Goal: Transaction & Acquisition: Purchase product/service

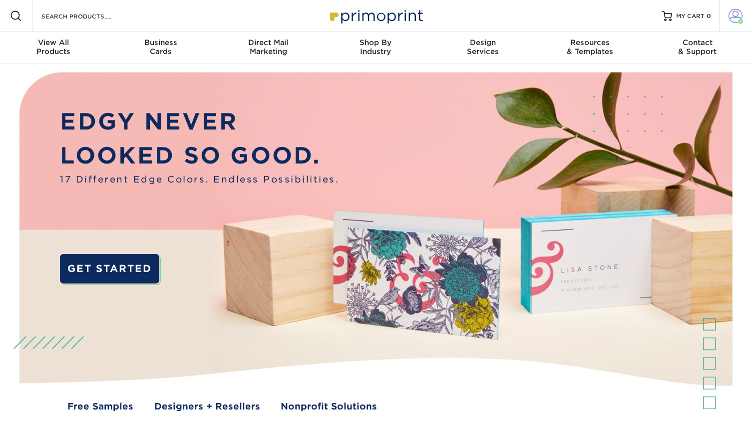
click at [736, 11] on span at bounding box center [736, 16] width 14 height 14
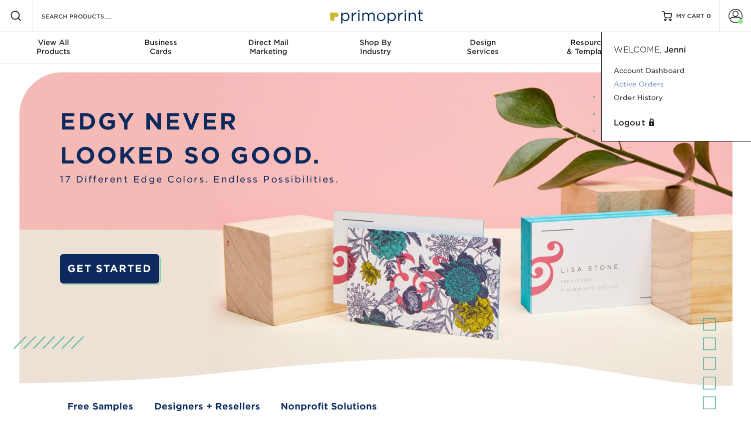
click at [653, 83] on link "Active Orders" at bounding box center [676, 83] width 125 height 13
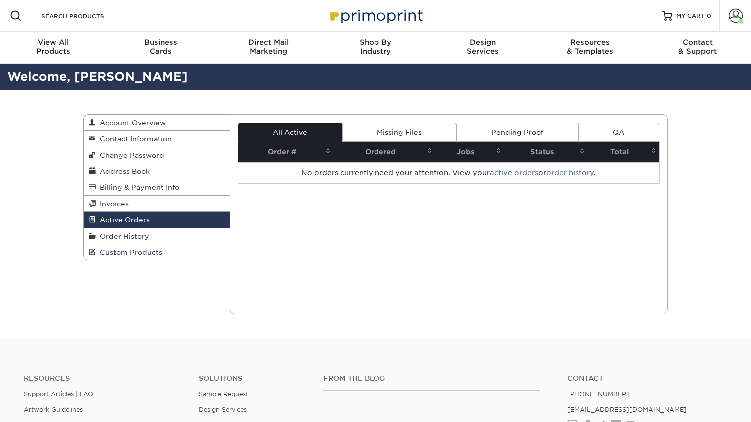
click at [134, 252] on span "Custom Products" at bounding box center [129, 252] width 66 height 8
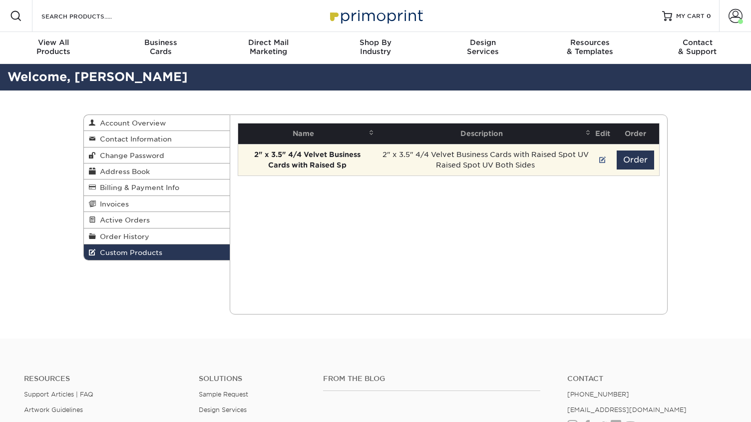
click at [634, 170] on td "Order" at bounding box center [635, 159] width 47 height 31
click at [635, 165] on button "Order" at bounding box center [635, 159] width 37 height 19
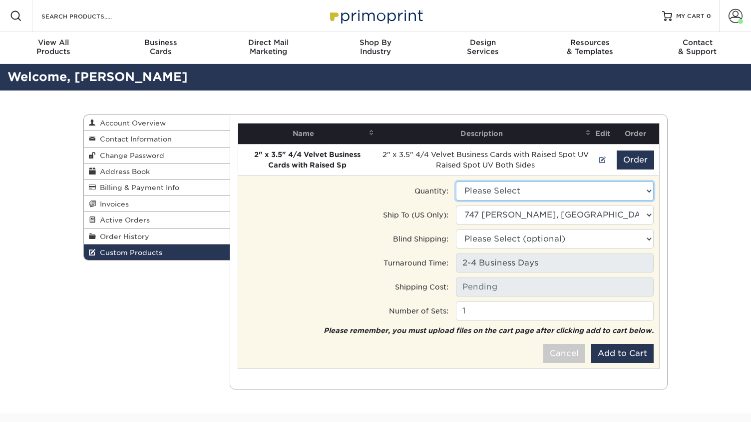
click at [456, 181] on select "Please Select 100 - $134.00" at bounding box center [555, 190] width 198 height 19
select select "0"
click option "100 - $134.00" at bounding box center [0, 0] width 0 height 0
type input "Ground: $9.60"
click at [456, 205] on select "Ship to Address 718 Drake Ln, Washington, IL 915 C St, Aurora, NE 6 Brickyard D…" at bounding box center [555, 214] width 198 height 19
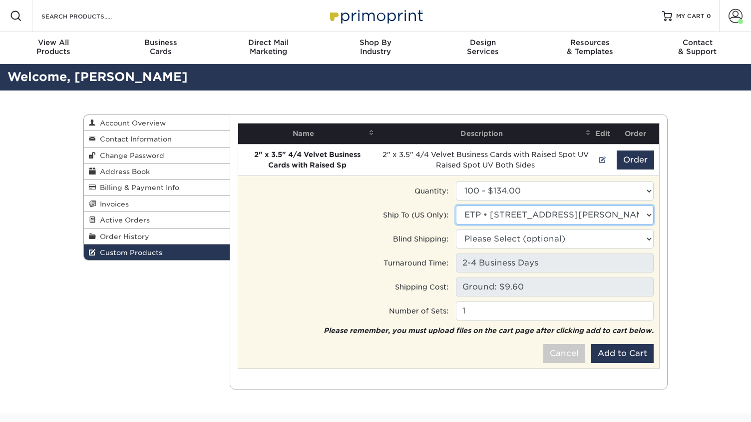
select select "272532"
click option "Michael Giannini • 3480 Lawrence Ln, Northbrook, IL" at bounding box center [0, 0] width 0 height 0
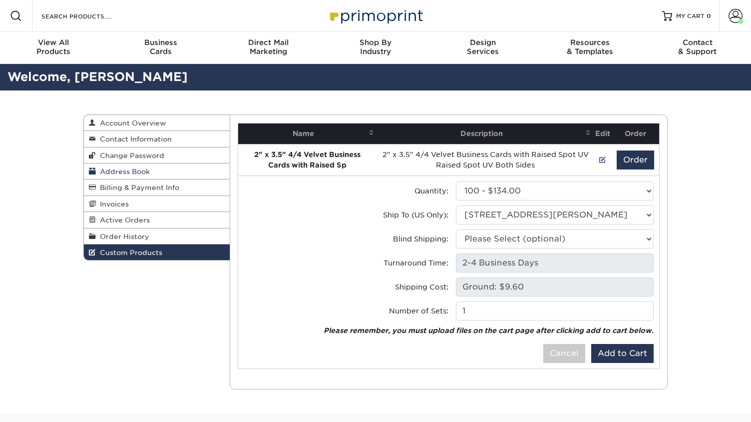
click at [119, 172] on span "Address Book" at bounding box center [123, 171] width 54 height 8
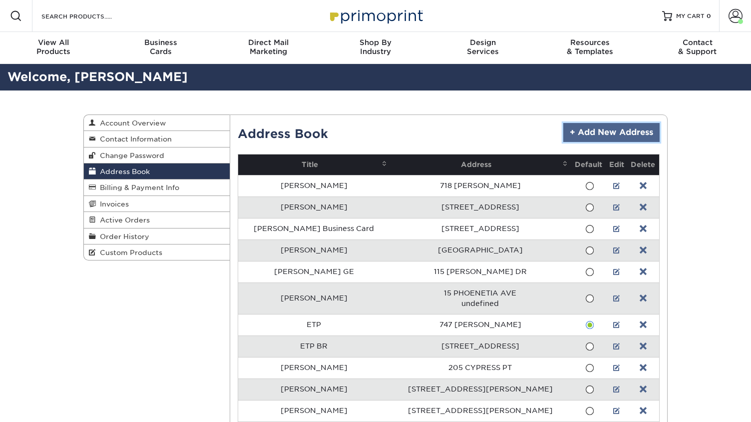
click at [603, 132] on link "+ Add New Address" at bounding box center [612, 132] width 96 height 19
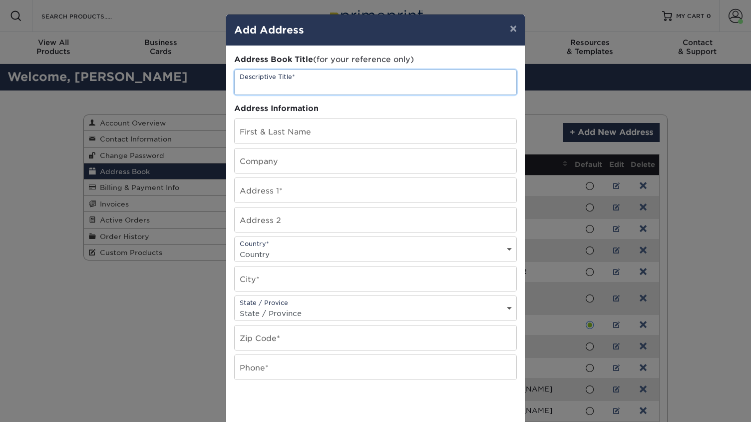
click at [329, 89] on input "text" at bounding box center [376, 82] width 282 height 24
type input "Nutra19"
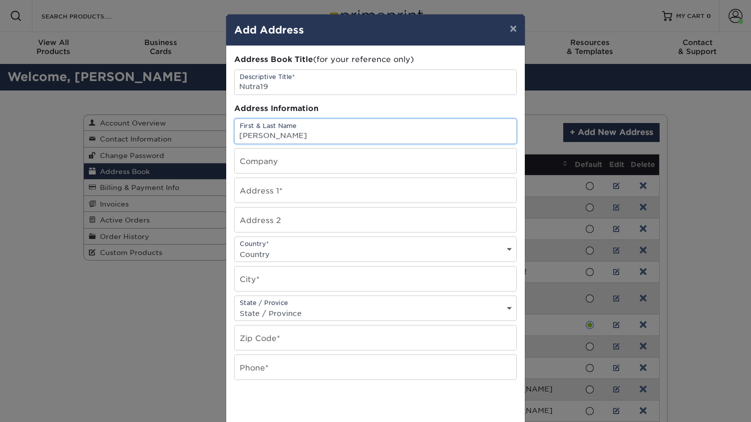
type input "[PERSON_NAME]"
type input "Nutra19"
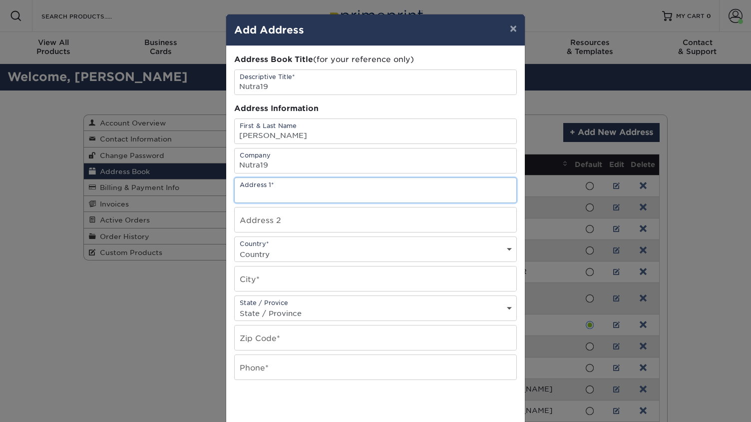
paste input "255 Beinoris Dr., Wood Dale, IL 60191"
type input "255 Beinoris Dr., Wood Dale, IL 60191"
select select "US"
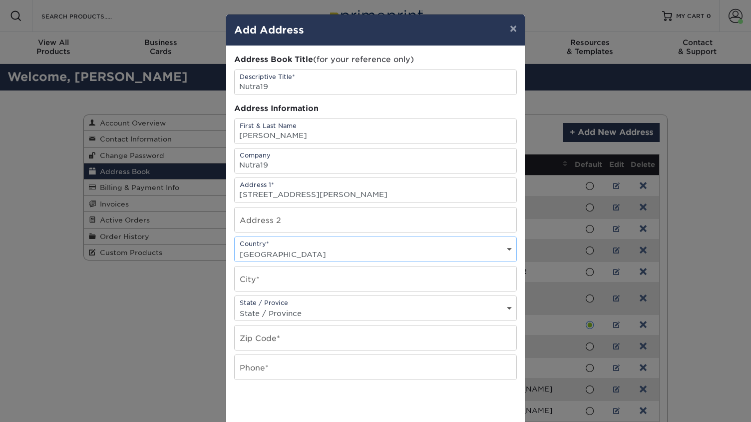
click option "United States" at bounding box center [0, 0] width 0 height 0
click at [275, 280] on input "text" at bounding box center [376, 278] width 282 height 24
type input "Wood Dale"
select select "IL"
type input "60191"
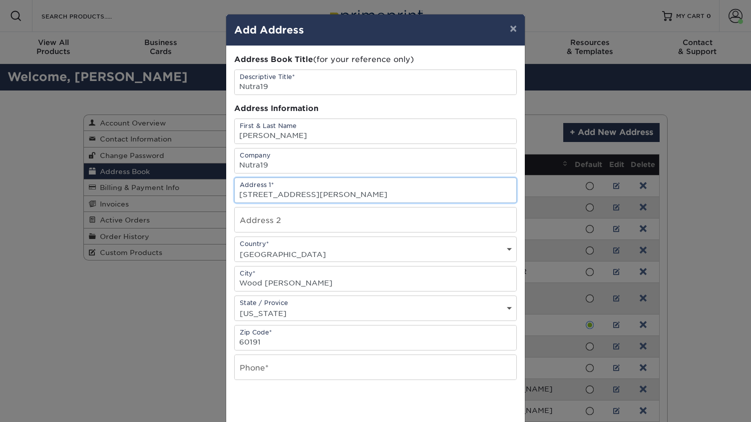
drag, startPoint x: 300, startPoint y: 191, endPoint x: 499, endPoint y: 224, distance: 201.5
click at [499, 202] on input "255 Beinoris Dr., Wood Dale, IL 60191" at bounding box center [376, 190] width 282 height 24
type input "255 Beinoris Dr."
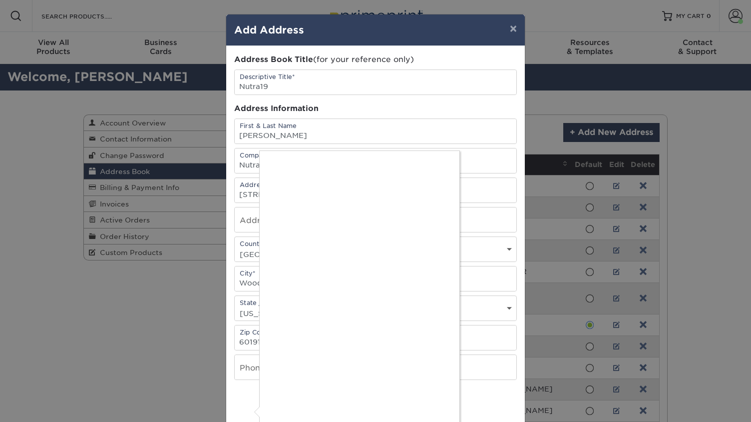
scroll to position [215, 0]
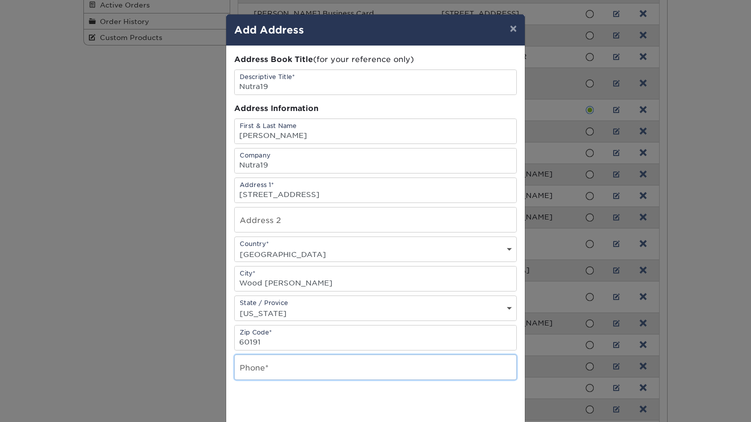
click at [270, 369] on input "text" at bounding box center [376, 367] width 282 height 24
type input "7082051651"
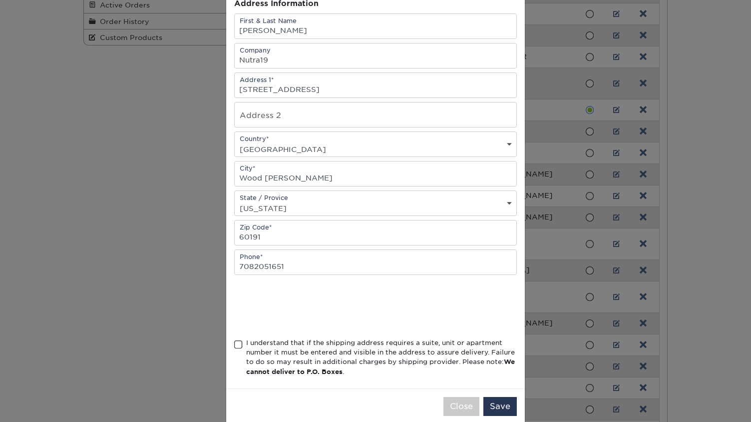
scroll to position [122, 0]
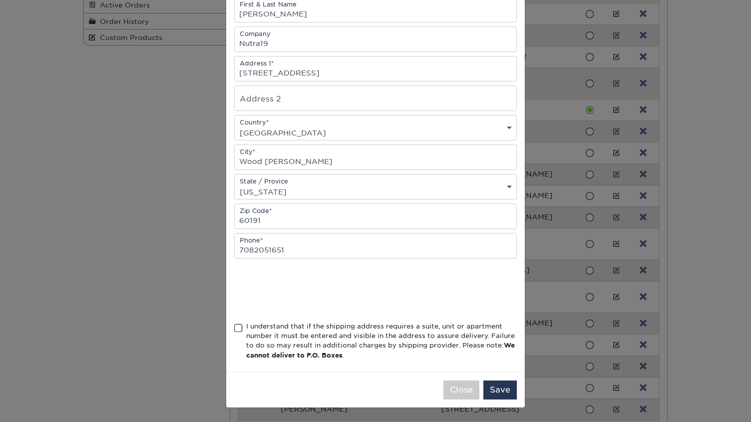
click at [240, 328] on span at bounding box center [238, 327] width 8 height 9
click at [0, 0] on input "I understand that if the shipping address requires a suite, unit or apartment n…" at bounding box center [0, 0] width 0 height 0
click at [504, 392] on button "Save" at bounding box center [500, 389] width 33 height 19
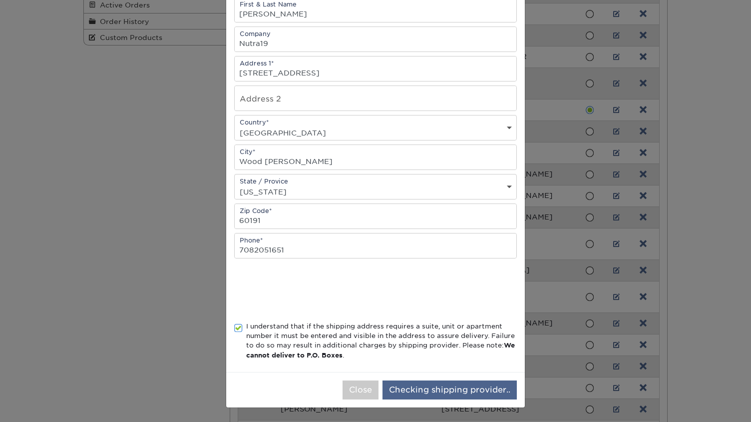
scroll to position [0, 0]
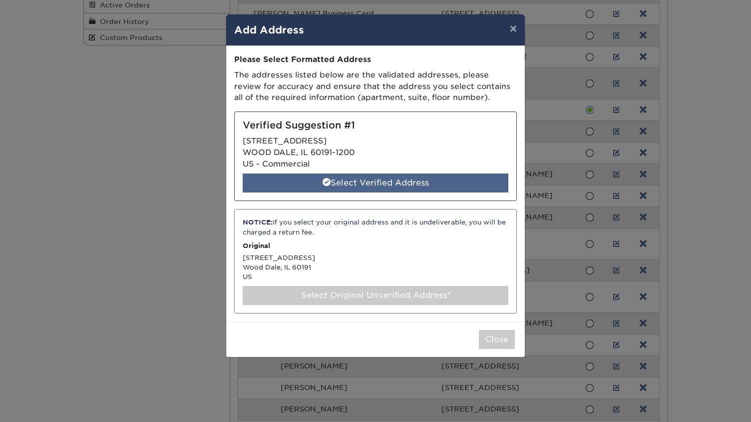
click at [368, 182] on div "Select Verified Address" at bounding box center [376, 182] width 266 height 19
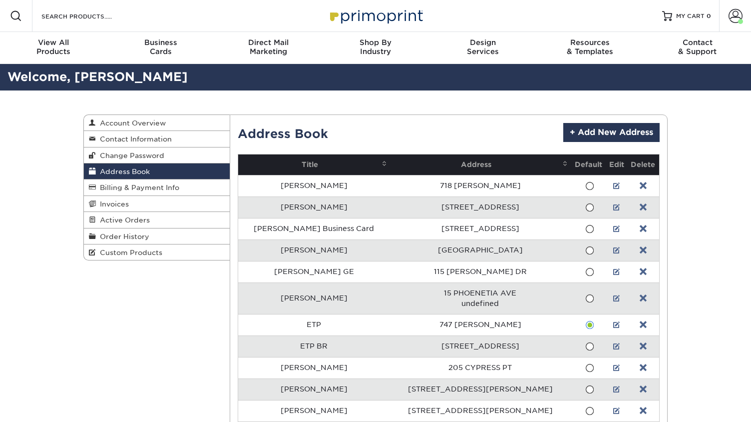
click at [129, 259] on div "Address Book Account Overview Contact Information Change Password Address Book …" at bounding box center [375, 416] width 599 height 653
click at [129, 255] on link "Custom Products" at bounding box center [157, 251] width 146 height 15
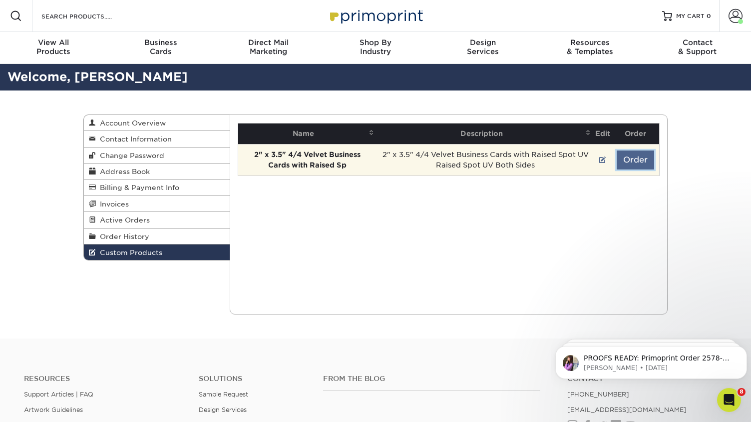
click at [638, 162] on button "Order" at bounding box center [635, 159] width 37 height 19
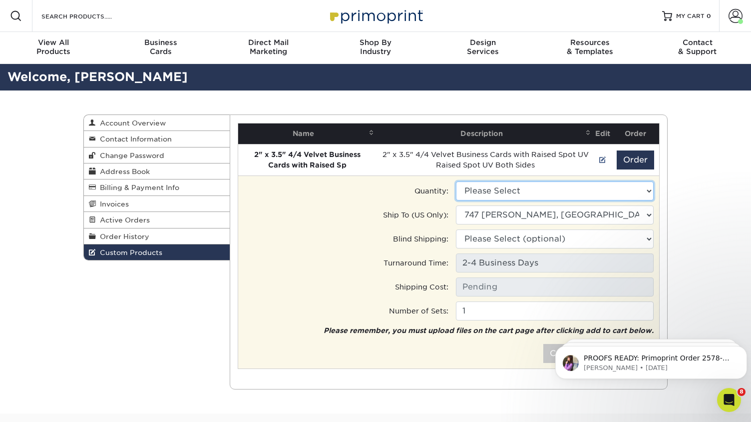
click at [456, 181] on select "Please Select 100 - $134.00" at bounding box center [555, 190] width 198 height 19
select select "0"
click option "100 - $134.00" at bounding box center [0, 0] width 0 height 0
type input "Ground: $9.60"
click at [643, 308] on input "2" at bounding box center [555, 310] width 198 height 19
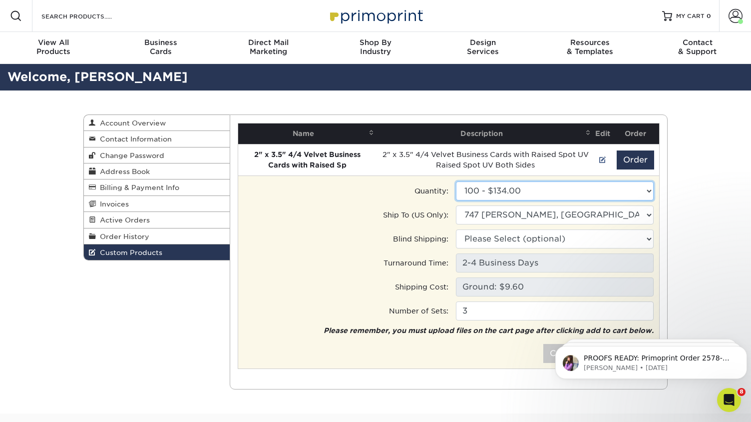
click at [643, 308] on input "3" at bounding box center [555, 310] width 198 height 19
type input "4"
click at [643, 308] on input "4" at bounding box center [555, 310] width 198 height 19
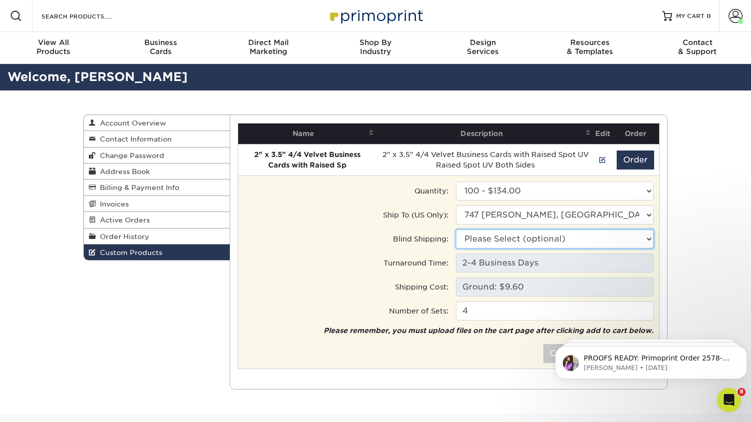
click at [456, 229] on select "Please Select (optional) 718 Drake Ln, Washington, IL 915 C St, Aurora, NE 6 Br…" at bounding box center [555, 238] width 198 height 19
select select "286832"
click option "Nutra19 • 255 Beinoris Dr, Wood Dale, IL" at bounding box center [0, 0] width 0 height 0
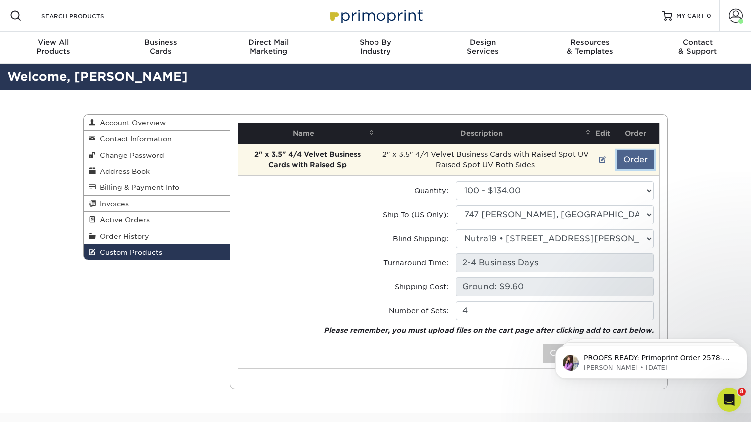
click at [641, 159] on button "Order" at bounding box center [635, 159] width 37 height 19
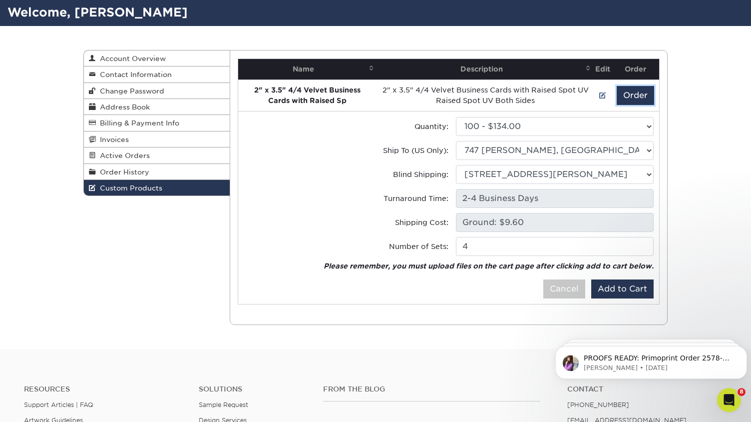
scroll to position [65, 0]
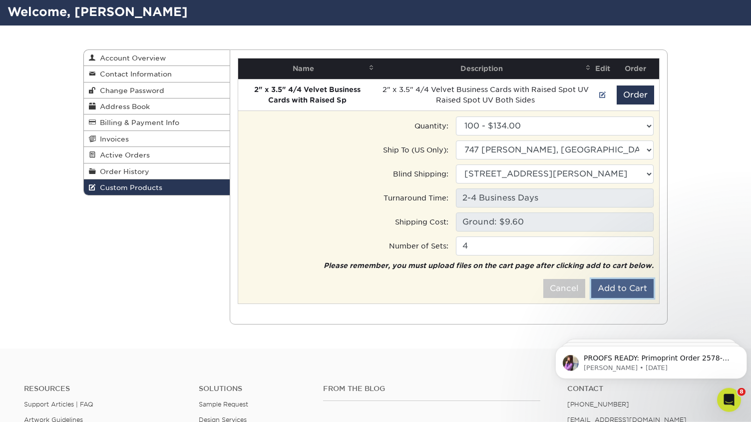
click at [624, 286] on button "Add to Cart" at bounding box center [623, 288] width 62 height 19
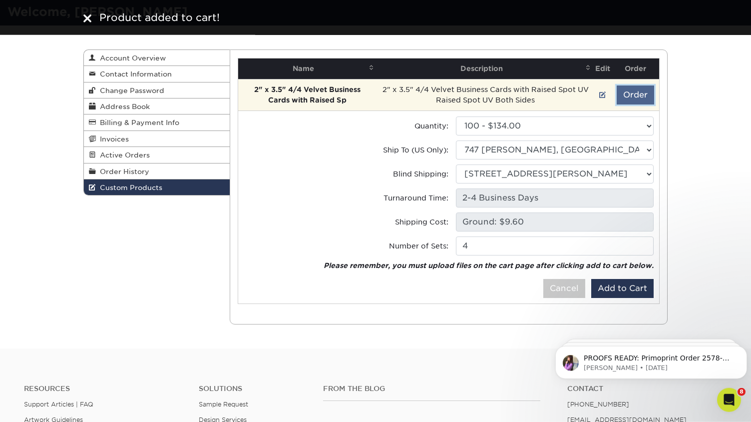
click at [641, 95] on button "Order" at bounding box center [635, 94] width 37 height 19
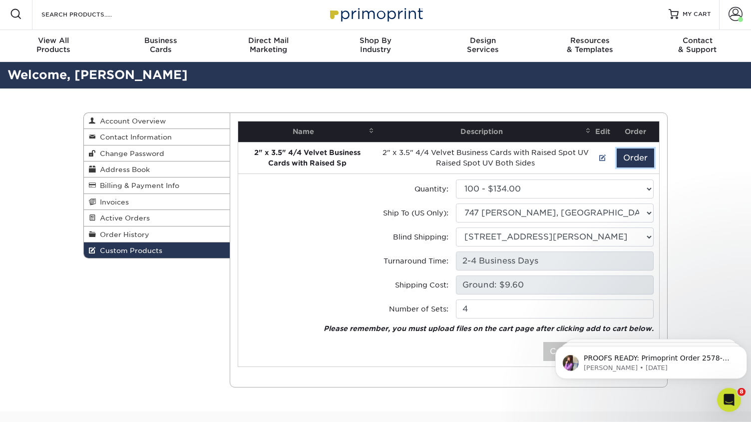
scroll to position [2, 0]
click at [680, 12] on link "MY CART" at bounding box center [690, 14] width 42 height 32
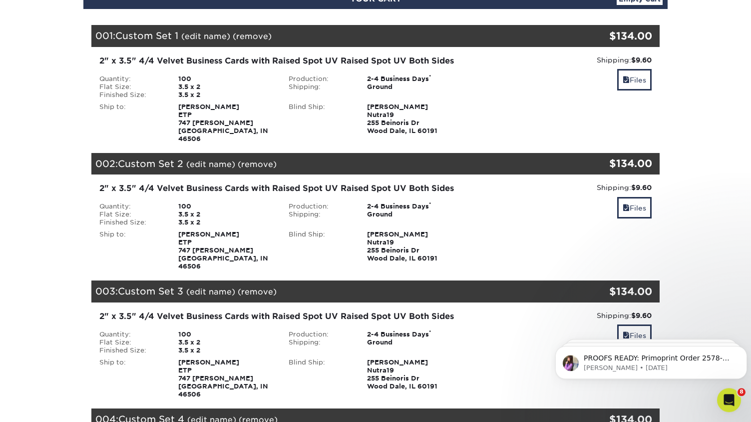
scroll to position [100, 0]
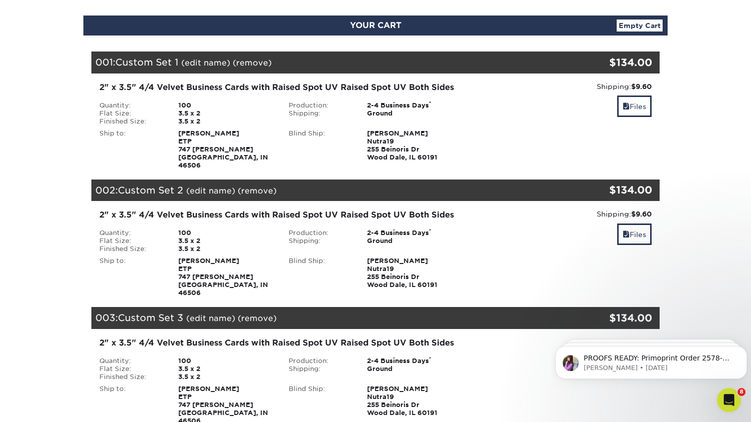
click at [200, 61] on link "(edit name)" at bounding box center [205, 62] width 49 height 9
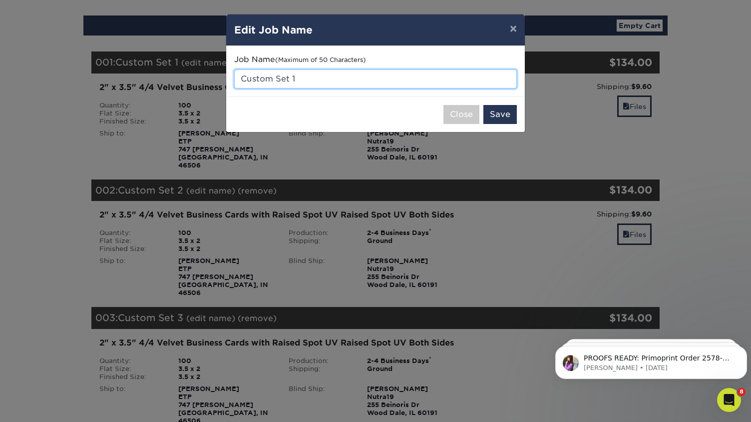
drag, startPoint x: 321, startPoint y: 75, endPoint x: 200, endPoint y: 85, distance: 121.3
click at [234, 85] on input "Custom Set 1" at bounding box center [375, 78] width 283 height 19
type input "Bob Xiang"
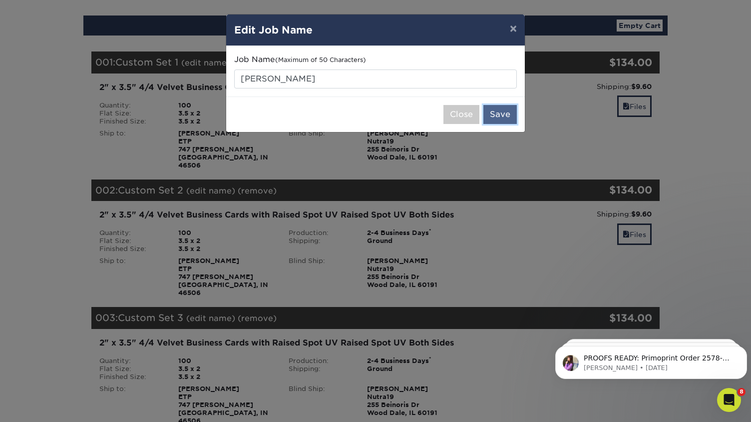
click at [503, 112] on button "Save" at bounding box center [500, 114] width 33 height 19
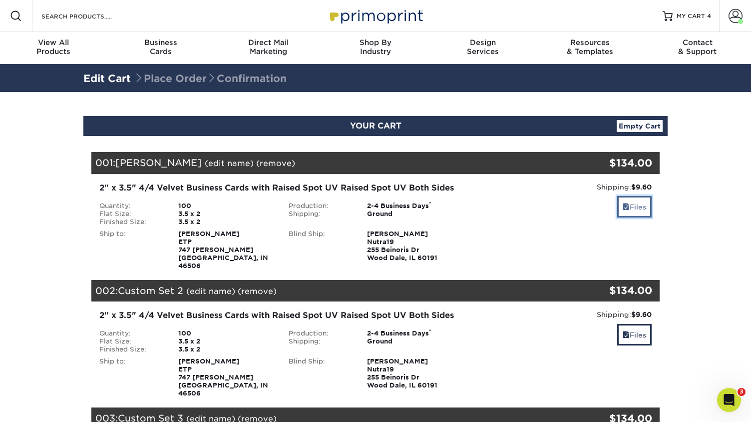
click at [634, 209] on link "Files" at bounding box center [634, 206] width 34 height 21
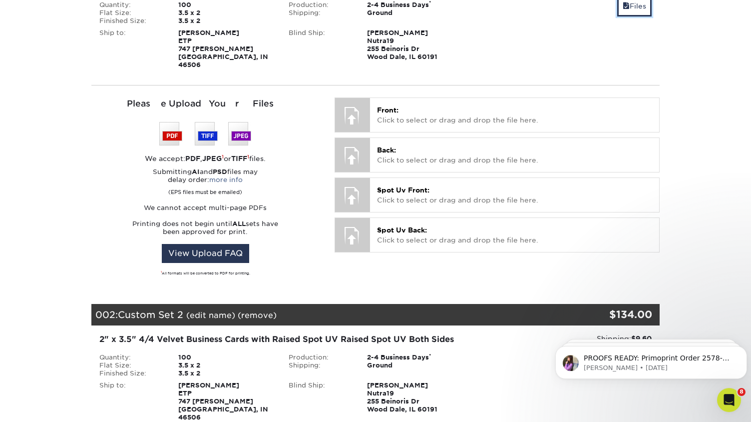
scroll to position [158, 0]
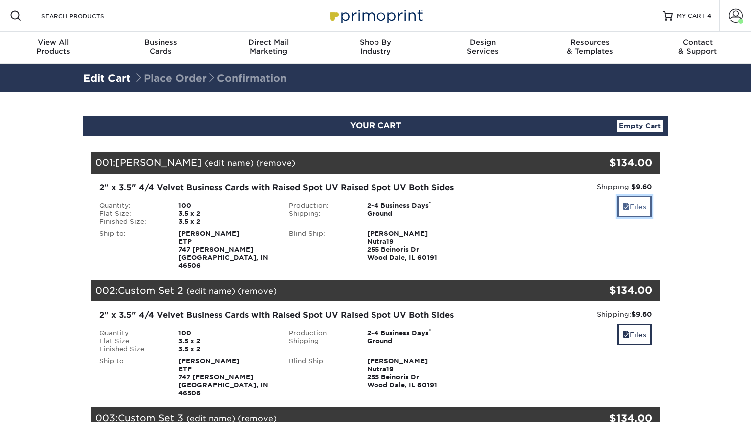
click at [641, 207] on link "Files" at bounding box center [634, 206] width 34 height 21
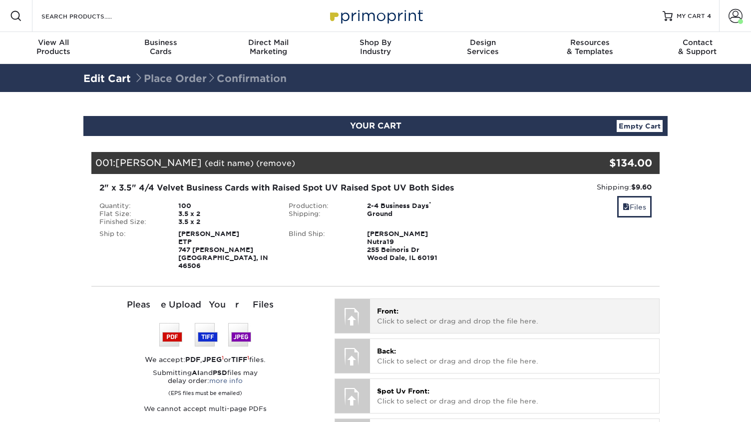
click at [353, 310] on div at bounding box center [352, 316] width 35 height 35
click at [389, 307] on span "Front:" at bounding box center [387, 311] width 21 height 8
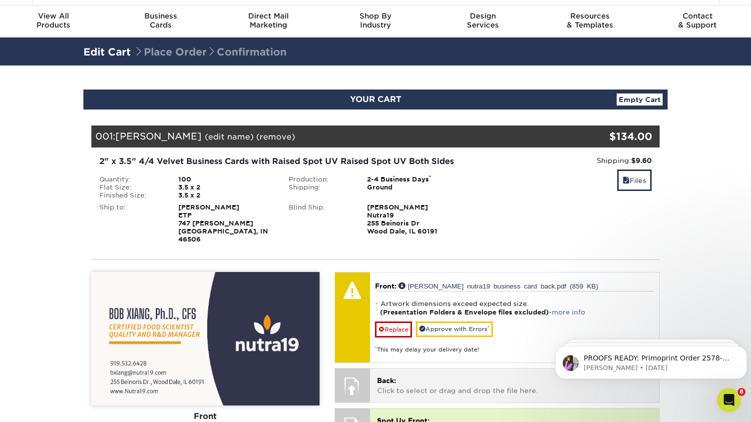
scroll to position [33, 0]
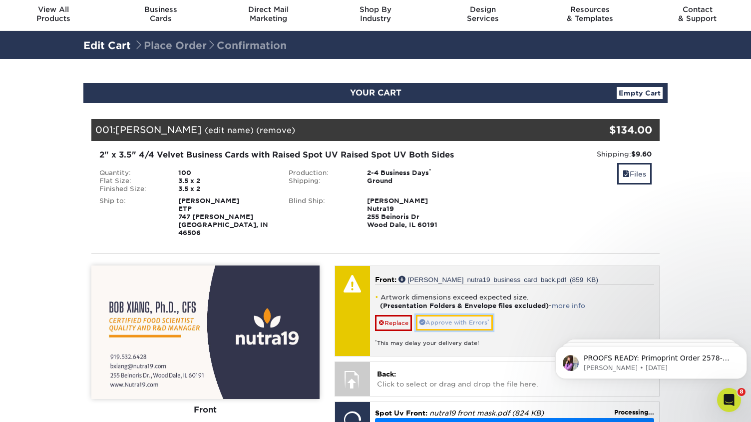
click at [459, 315] on link "Approve with Errors *" at bounding box center [454, 322] width 77 height 15
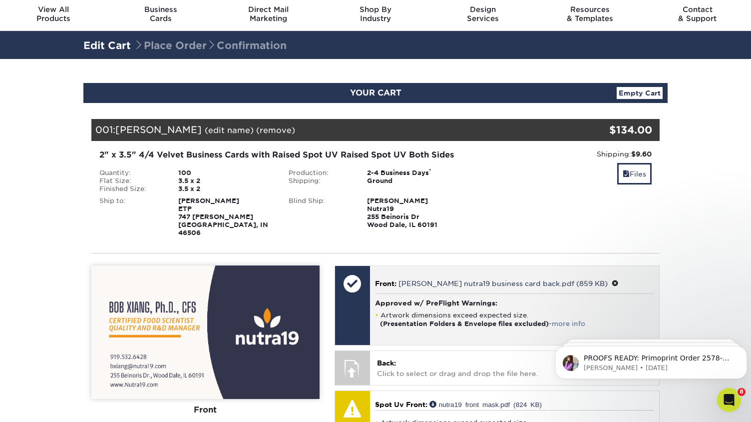
drag, startPoint x: 483, startPoint y: 367, endPoint x: 411, endPoint y: 307, distance: 93.6
click at [411, 311] on li "Artwork dimensions exceed expected size. (Presentation Folders & Envelope files…" at bounding box center [514, 319] width 279 height 17
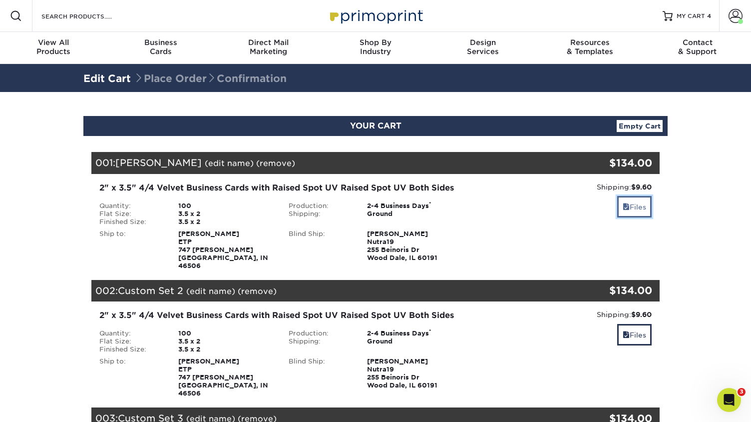
click at [634, 204] on link "Files" at bounding box center [634, 206] width 34 height 21
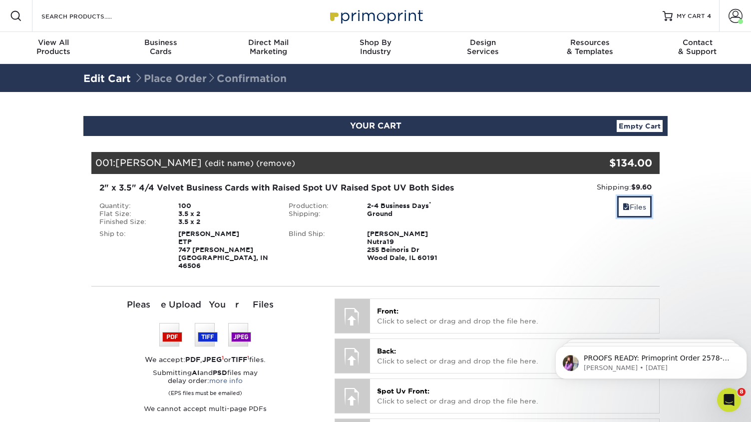
drag, startPoint x: 748, startPoint y: 65, endPoint x: 751, endPoint y: 132, distance: 67.0
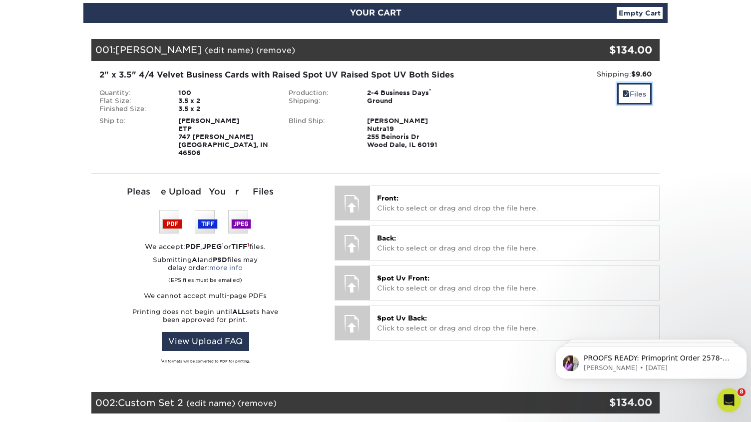
scroll to position [128, 0]
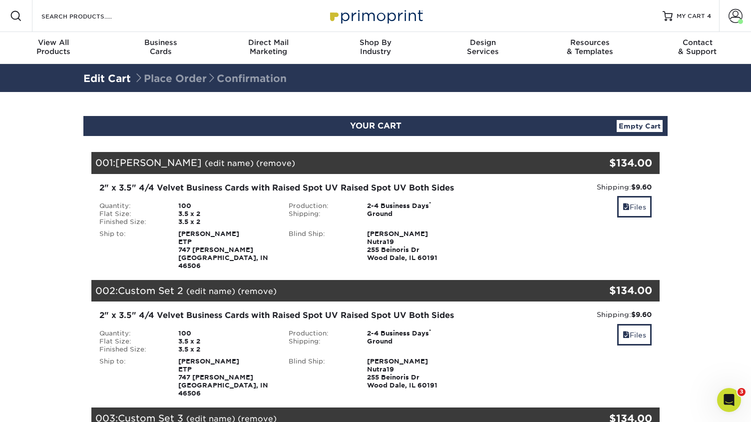
click at [640, 219] on div "Files" at bounding box center [565, 207] width 174 height 23
click at [633, 201] on link "Files" at bounding box center [634, 206] width 34 height 21
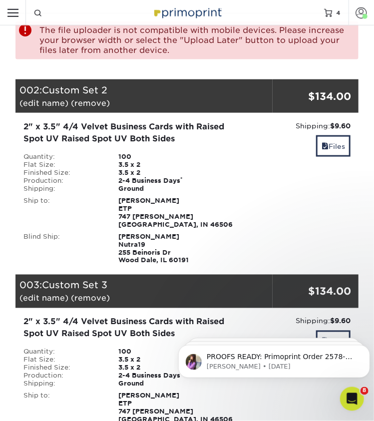
scroll to position [304, 0]
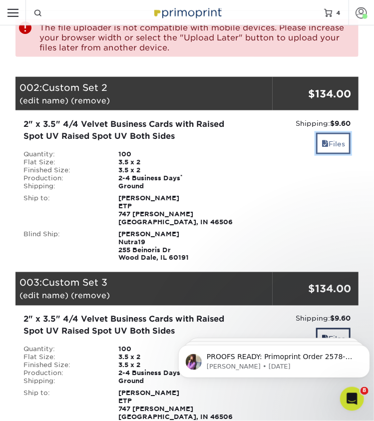
click at [330, 143] on link "Files" at bounding box center [333, 143] width 34 height 21
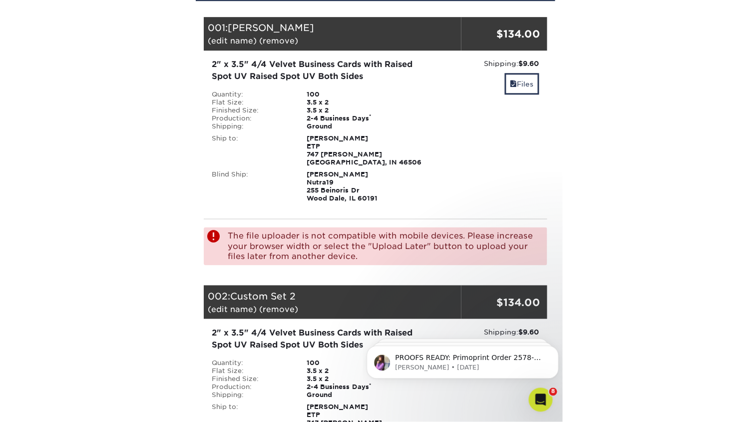
scroll to position [135, 0]
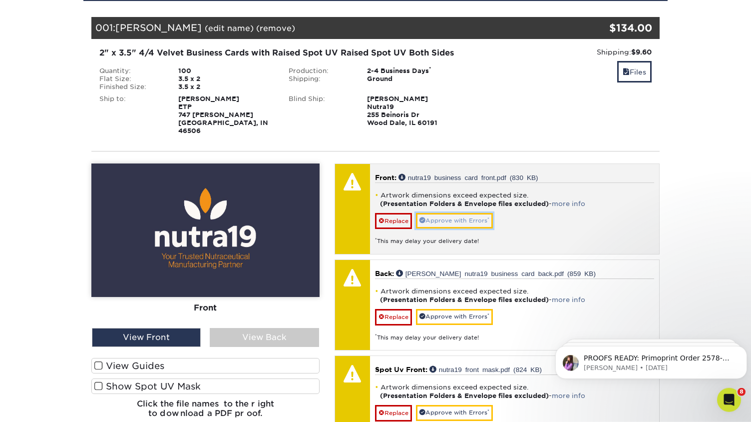
click at [457, 213] on link "Approve with Errors *" at bounding box center [454, 220] width 77 height 15
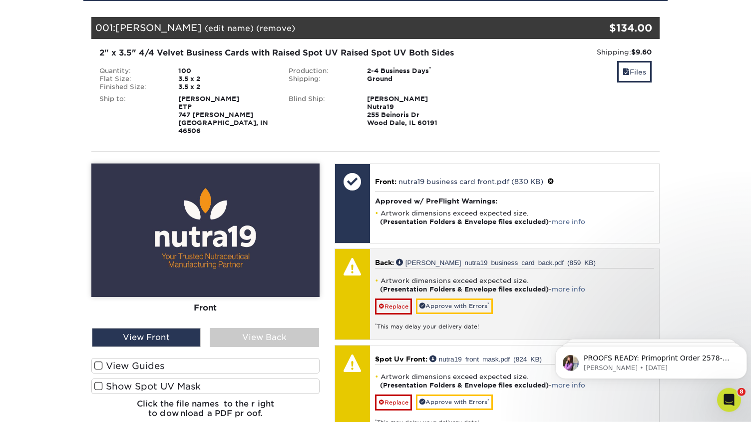
click at [481, 276] on li "Artwork dimensions exceed expected size. (Presentation Folders & Envelope files…" at bounding box center [514, 284] width 279 height 17
click at [350, 270] on div at bounding box center [352, 266] width 35 height 35
click at [447, 298] on link "Approve with Errors *" at bounding box center [454, 305] width 77 height 15
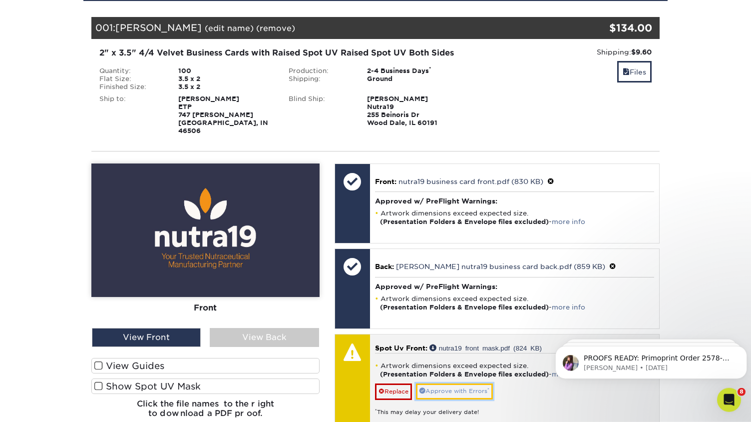
click at [458, 383] on link "Approve with Errors *" at bounding box center [454, 390] width 77 height 15
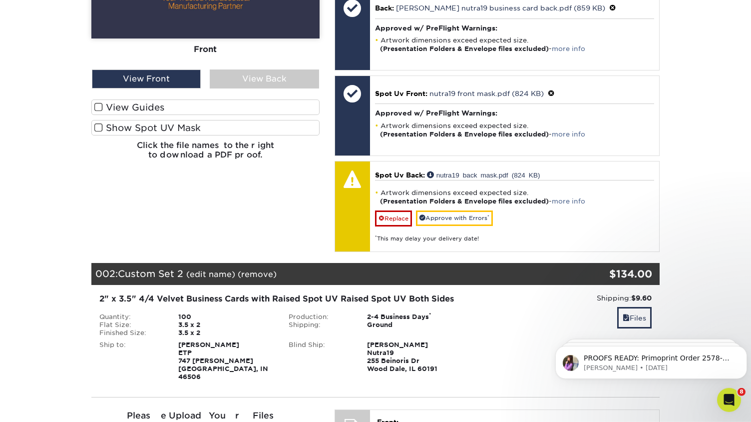
scroll to position [423, 0]
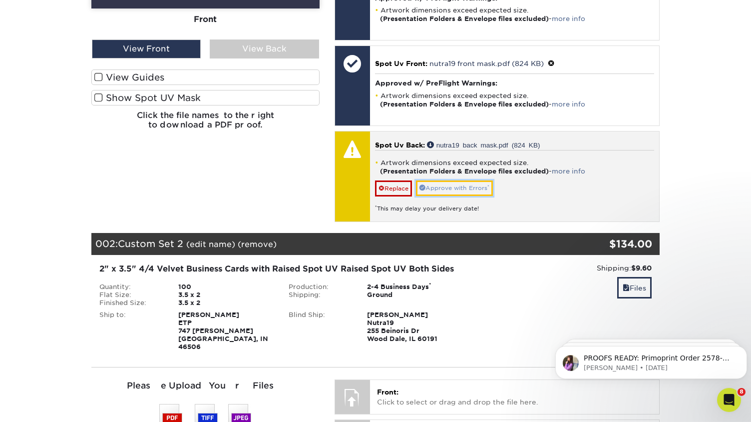
click at [457, 180] on link "Approve with Errors *" at bounding box center [454, 187] width 77 height 15
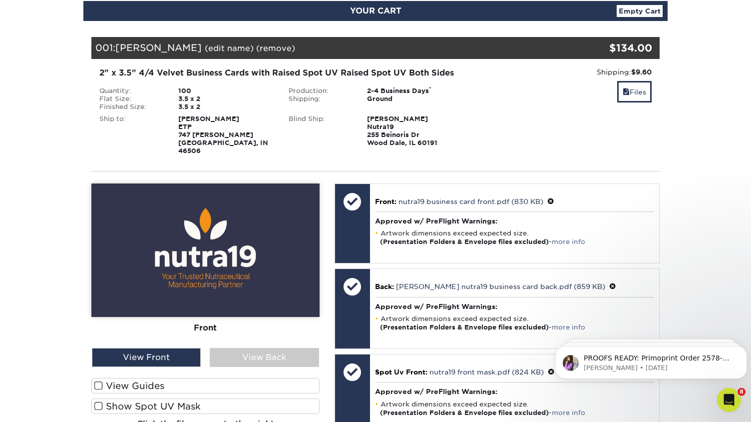
scroll to position [197, 0]
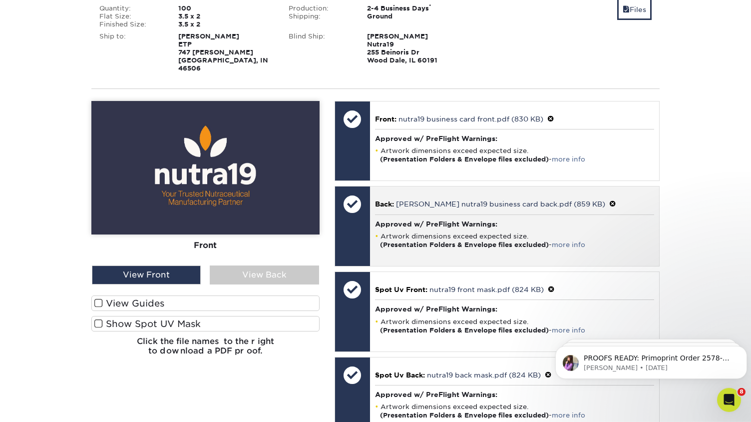
click at [354, 219] on div at bounding box center [352, 225] width 35 height 79
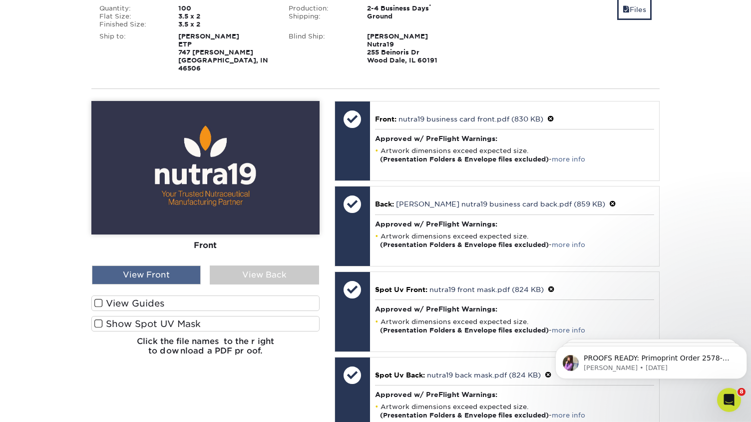
click at [140, 267] on div "View Front" at bounding box center [146, 274] width 109 height 19
click at [95, 319] on span at bounding box center [98, 323] width 8 height 9
click at [0, 0] on input "Show Spot UV Mask" at bounding box center [0, 0] width 0 height 0
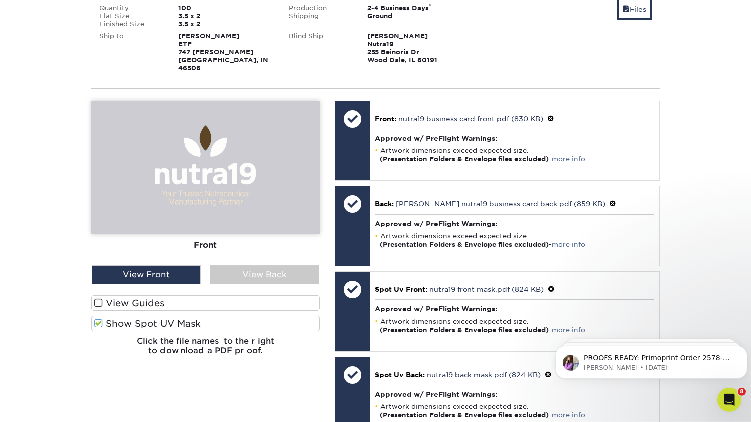
click at [98, 298] on span at bounding box center [98, 302] width 8 height 9
click at [0, 0] on input "View Guides" at bounding box center [0, 0] width 0 height 0
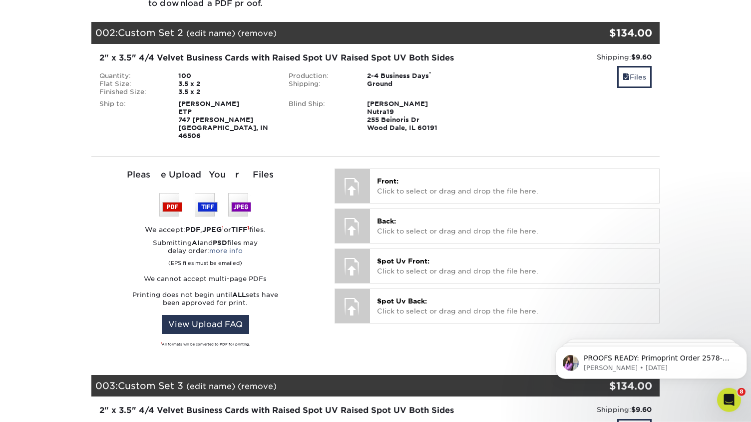
scroll to position [695, 0]
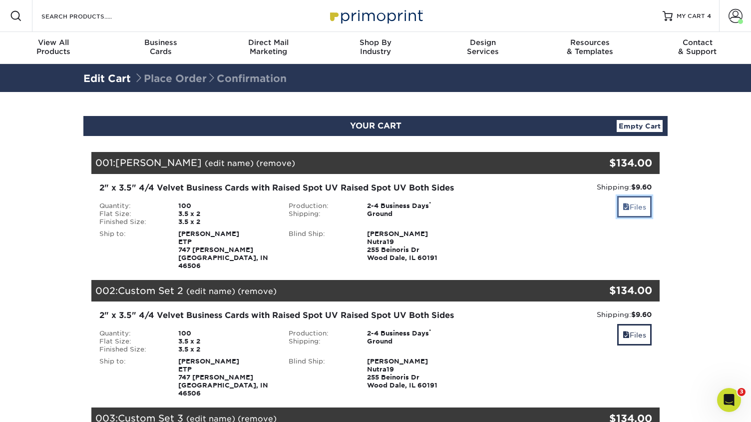
click at [631, 210] on link "Files" at bounding box center [634, 206] width 34 height 21
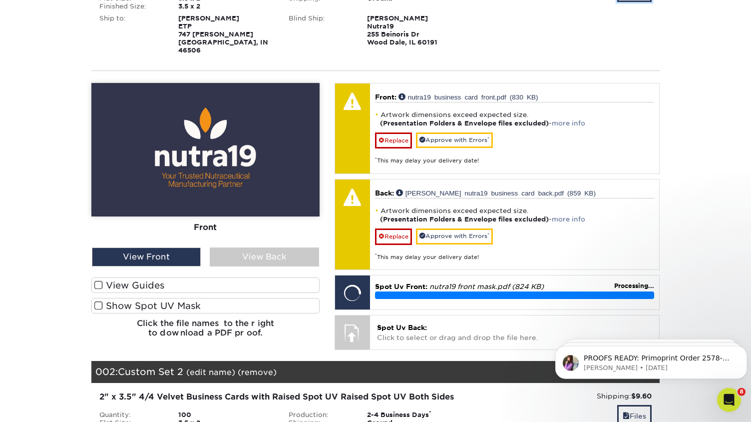
scroll to position [213, 0]
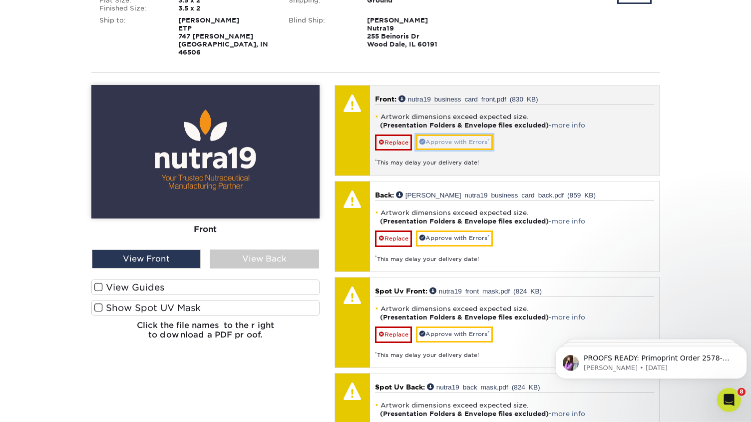
click at [478, 138] on link "Approve with Errors *" at bounding box center [454, 141] width 77 height 15
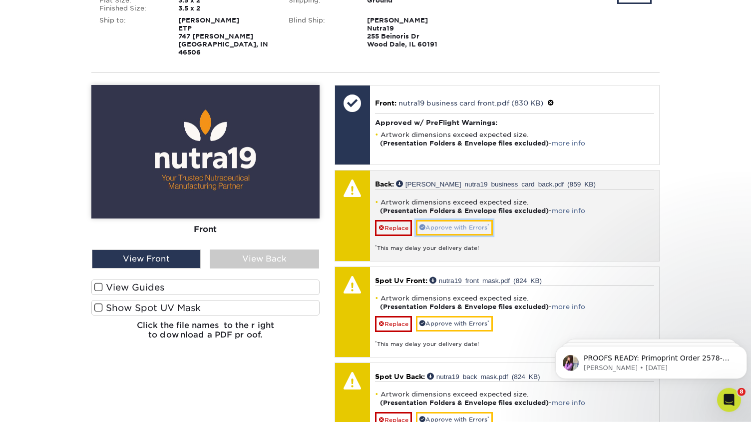
click at [460, 220] on link "Approve with Errors *" at bounding box center [454, 227] width 77 height 15
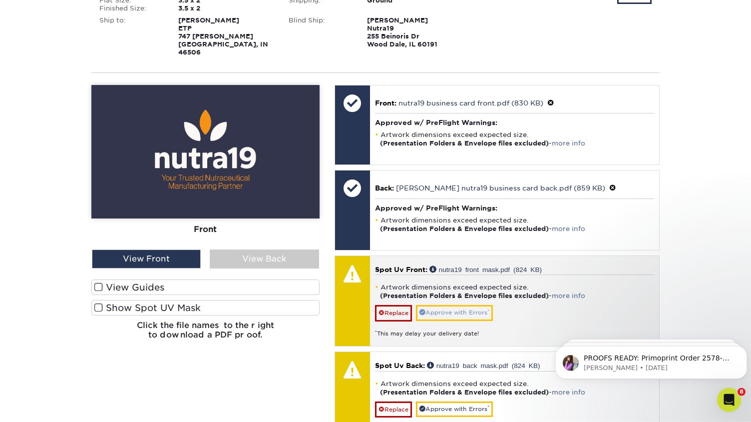
scroll to position [197, 0]
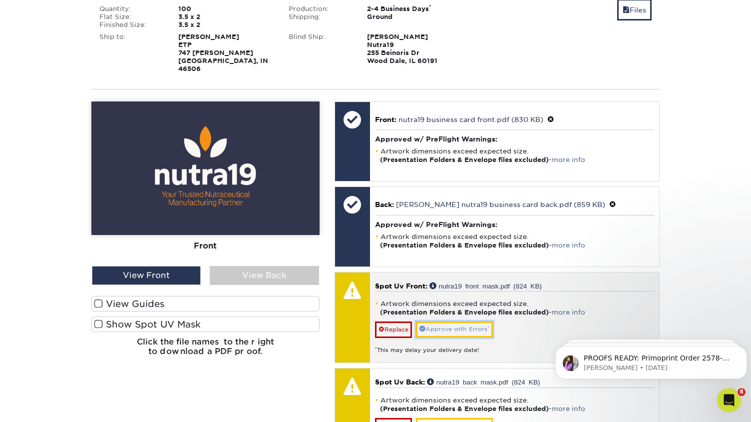
click at [451, 321] on link "Approve with Errors *" at bounding box center [454, 328] width 77 height 15
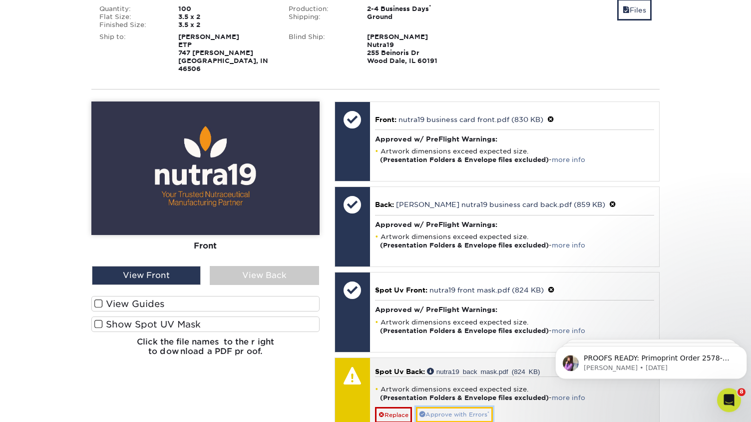
click at [452, 407] on link "Approve with Errors *" at bounding box center [454, 414] width 77 height 15
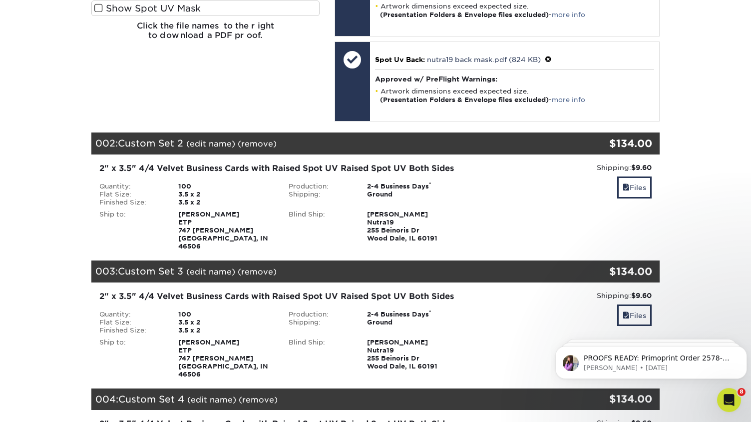
scroll to position [536, 0]
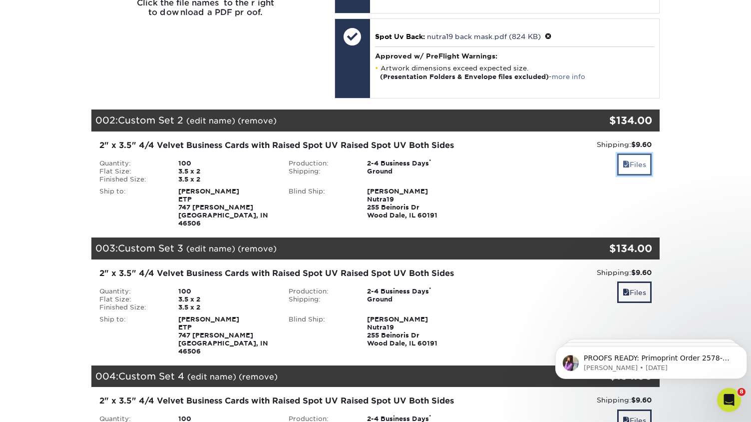
click at [635, 159] on link "Files" at bounding box center [634, 163] width 34 height 21
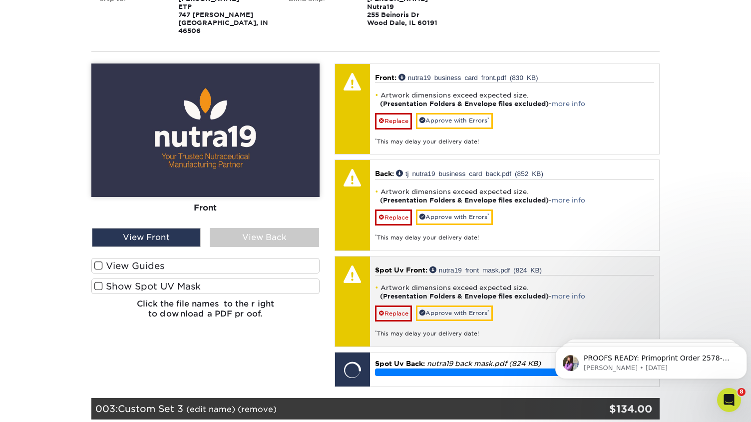
scroll to position [683, 0]
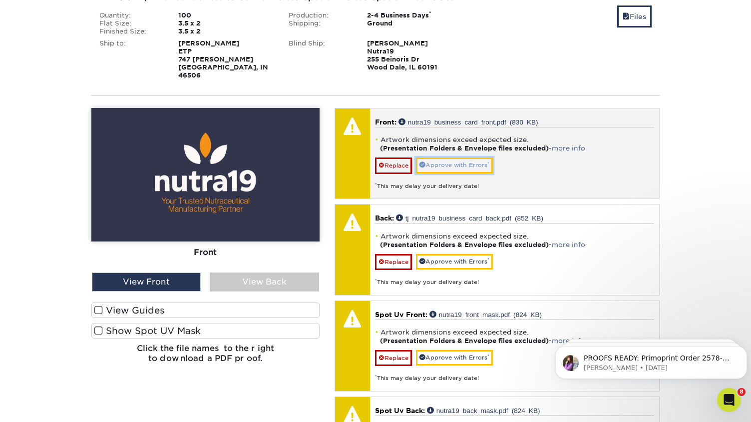
click at [457, 157] on link "Approve with Errors *" at bounding box center [454, 164] width 77 height 15
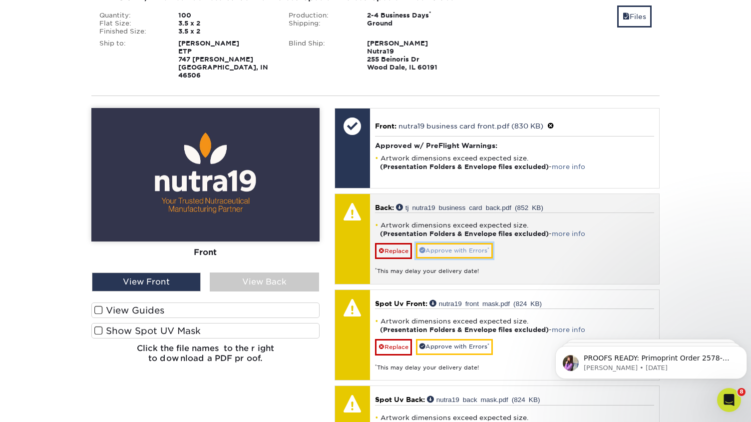
click at [461, 243] on link "Approve with Errors *" at bounding box center [454, 250] width 77 height 15
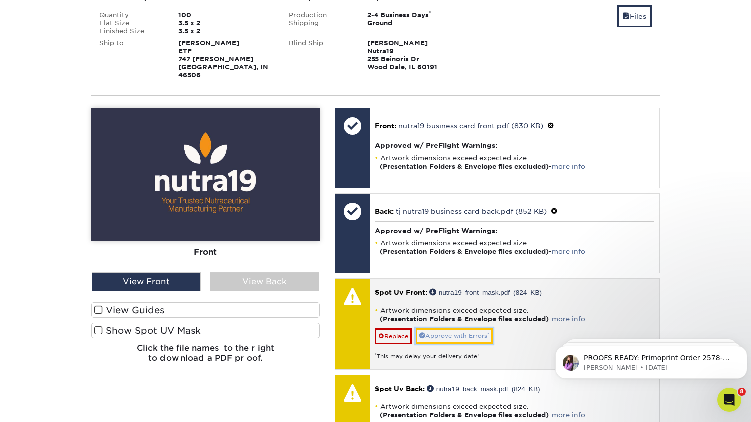
click at [467, 328] on link "Approve with Errors *" at bounding box center [454, 335] width 77 height 15
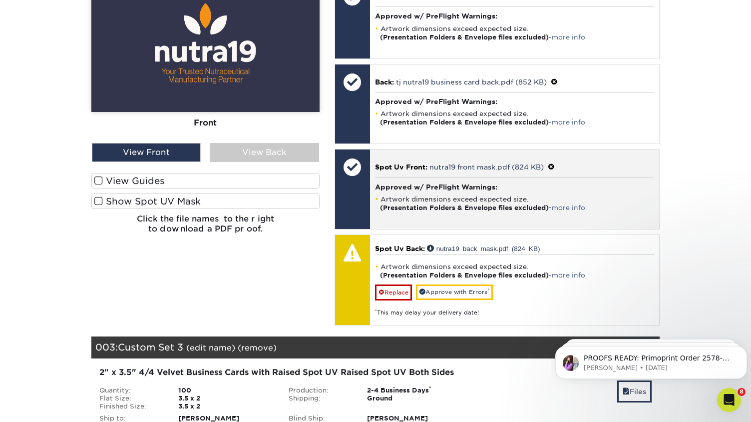
scroll to position [815, 0]
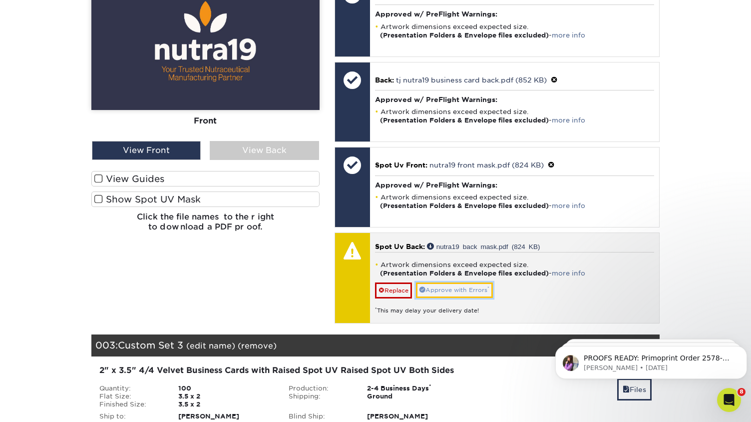
click at [455, 282] on link "Approve with Errors *" at bounding box center [454, 289] width 77 height 15
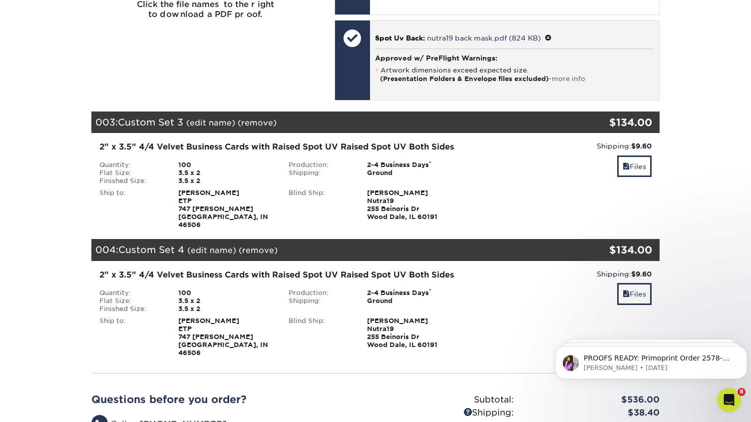
scroll to position [1026, 0]
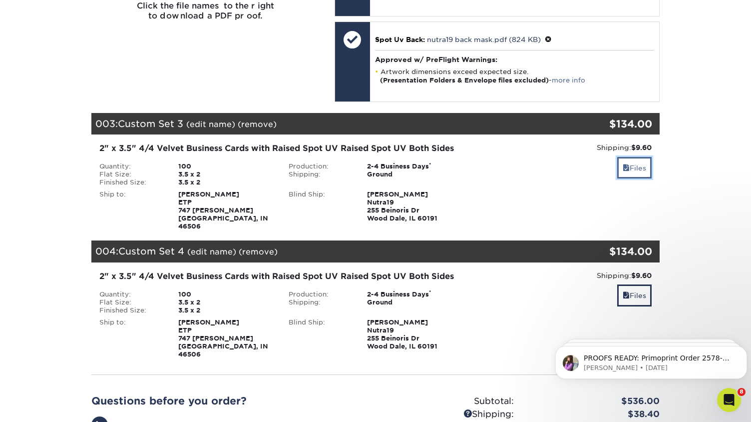
click at [632, 157] on link "Files" at bounding box center [634, 167] width 34 height 21
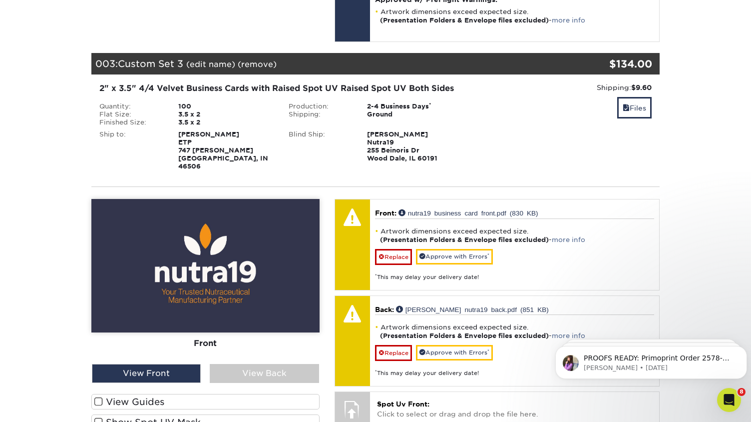
scroll to position [1092, 0]
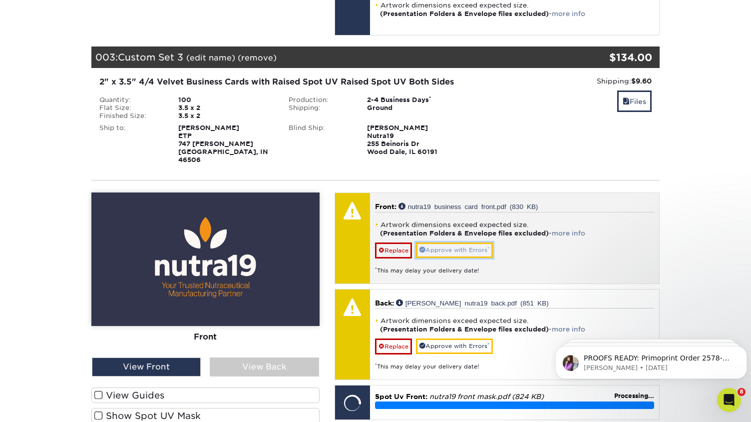
click at [480, 242] on link "Approve with Errors *" at bounding box center [454, 249] width 77 height 15
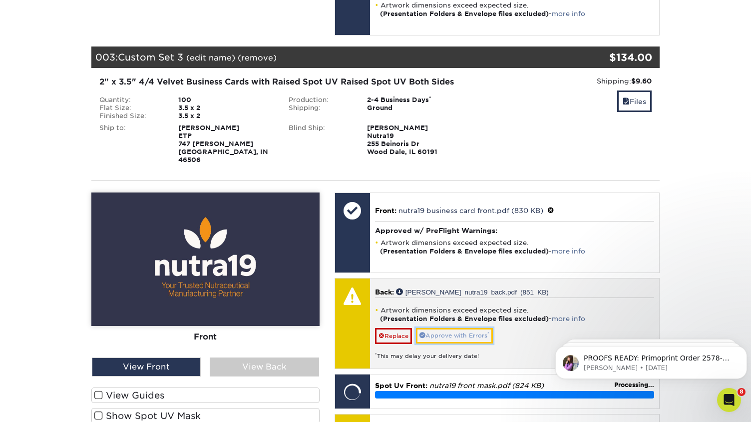
click at [465, 328] on link "Approve with Errors *" at bounding box center [454, 335] width 77 height 15
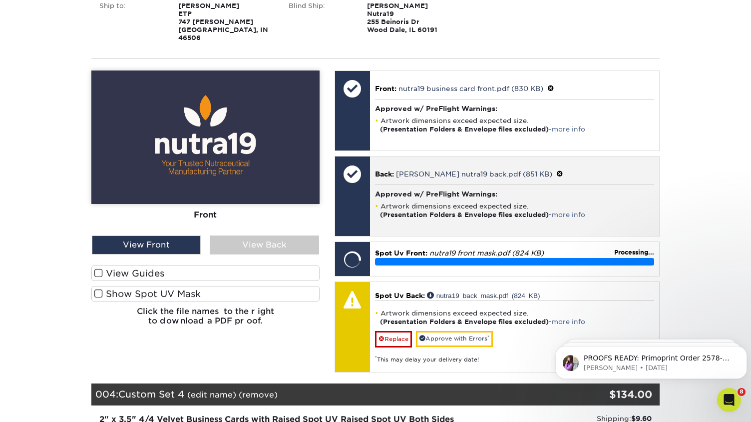
scroll to position [1215, 0]
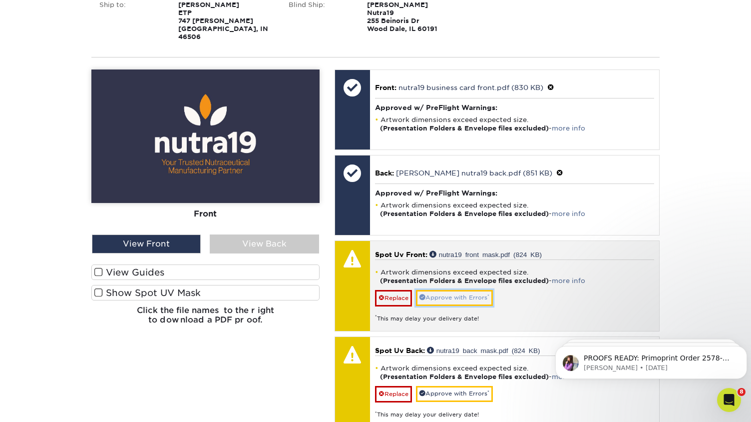
click at [461, 290] on link "Approve with Errors *" at bounding box center [454, 297] width 77 height 15
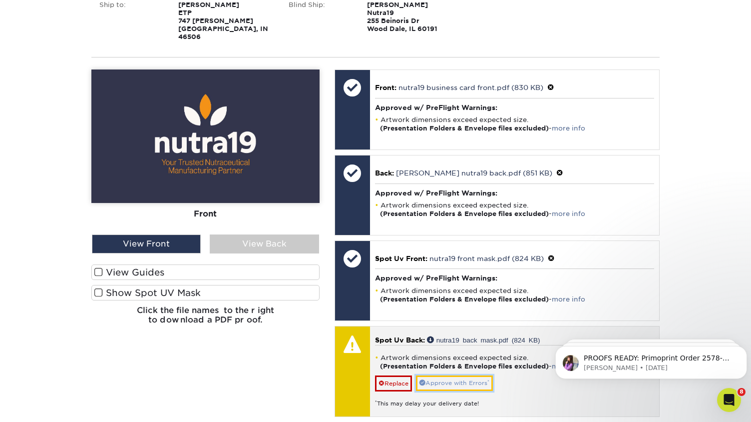
click at [462, 375] on link "Approve with Errors *" at bounding box center [454, 382] width 77 height 15
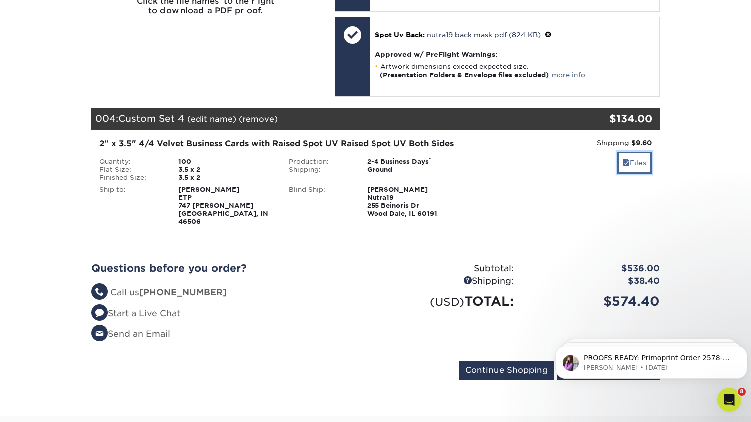
scroll to position [1524, 0]
click at [637, 152] on link "Files" at bounding box center [634, 162] width 34 height 21
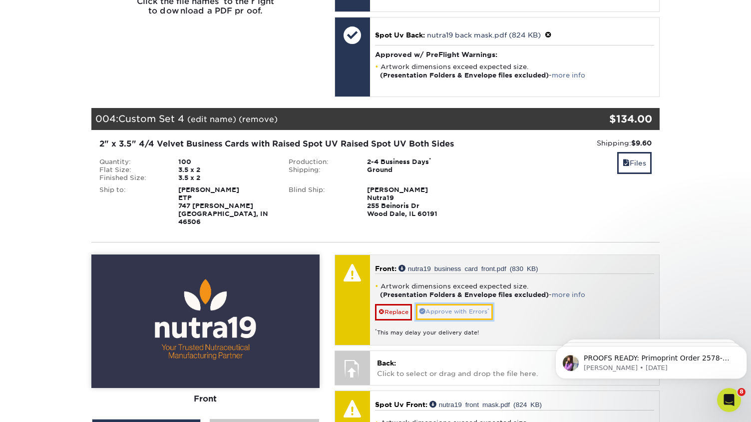
click at [466, 304] on link "Approve with Errors *" at bounding box center [454, 311] width 77 height 15
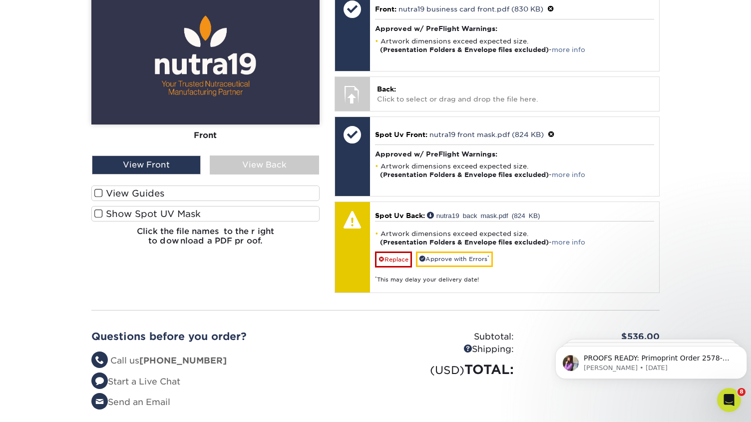
scroll to position [1811, 0]
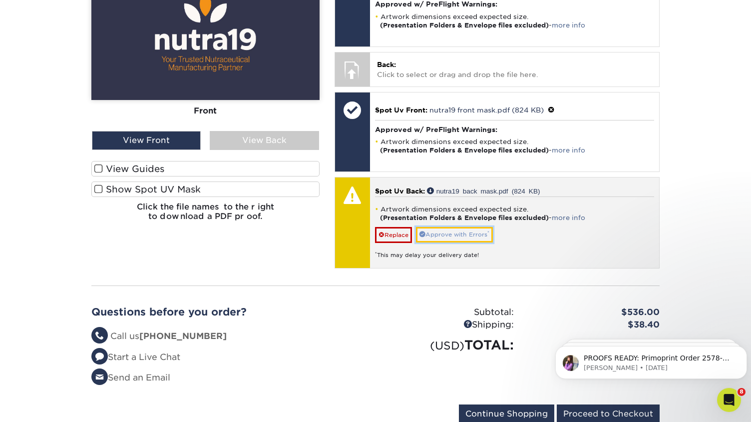
click at [476, 227] on link "Approve with Errors *" at bounding box center [454, 234] width 77 height 15
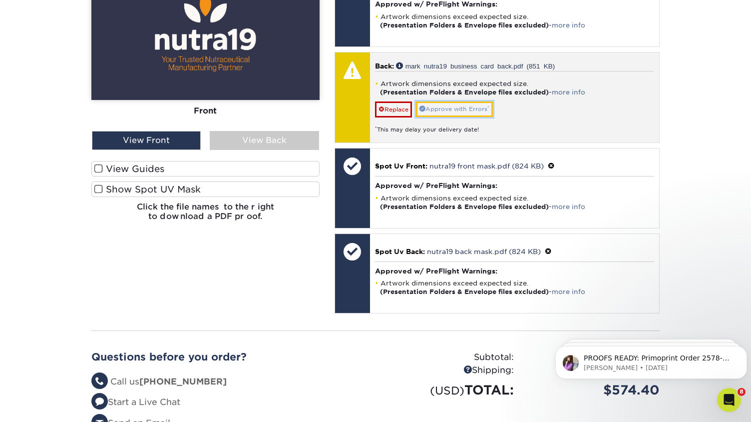
click at [480, 101] on link "Approve with Errors *" at bounding box center [454, 108] width 77 height 15
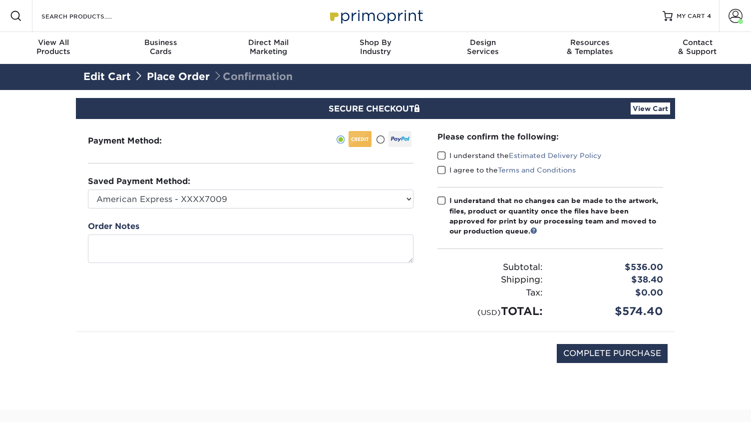
click at [443, 156] on span at bounding box center [442, 155] width 8 height 9
click at [0, 0] on input "I understand the Estimated Delivery Policy" at bounding box center [0, 0] width 0 height 0
click at [445, 174] on label "I agree to the Terms and Conditions" at bounding box center [507, 170] width 138 height 10
click at [0, 0] on input "I agree to the Terms and Conditions" at bounding box center [0, 0] width 0 height 0
click at [441, 201] on span at bounding box center [442, 200] width 8 height 9
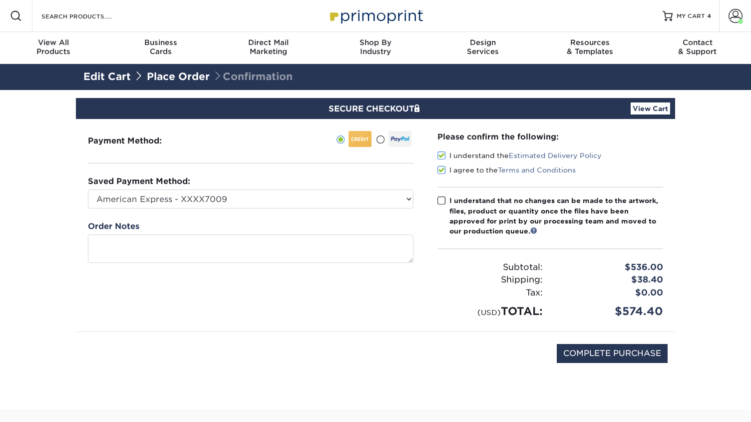
click at [0, 0] on input "I understand that no changes can be made to the artwork, files, product or quan…" at bounding box center [0, 0] width 0 height 0
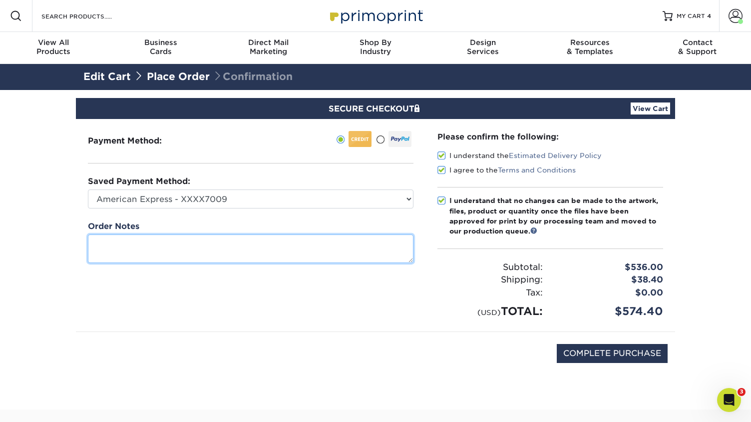
click at [278, 255] on textarea at bounding box center [251, 248] width 326 height 28
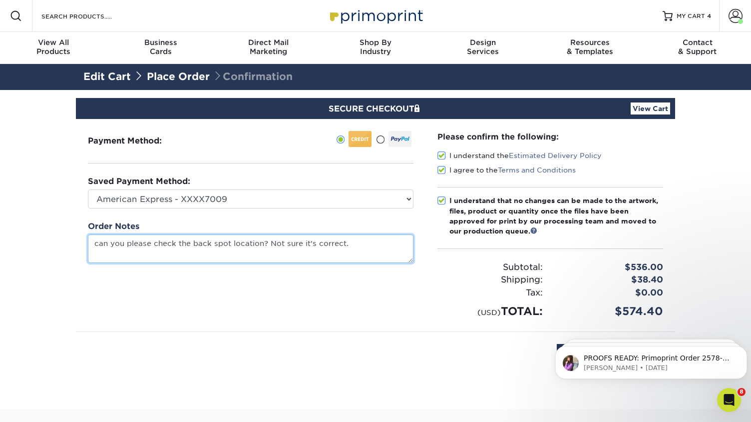
type textarea "can you please check the back spot location? Not sure it's correct."
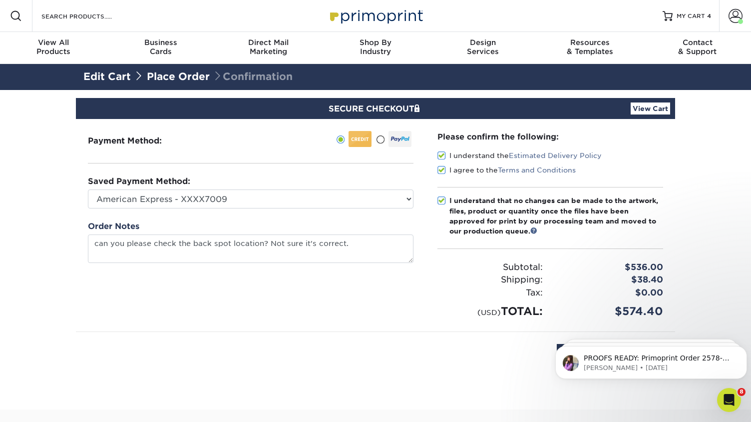
click at [554, 329] on html "PROOFS READY: Primoprint Order 2578-15750-16657 Thank you for placing your prin…" at bounding box center [652, 327] width 200 height 4
click at [557, 348] on div "PROOFS READY: Primoprint Order 2578-15750-16657 Thank you for placing your prin…" at bounding box center [652, 362] width 192 height 33
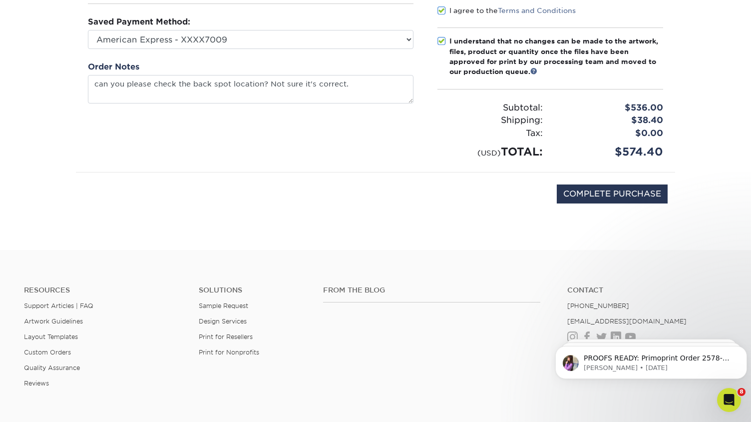
scroll to position [165, 0]
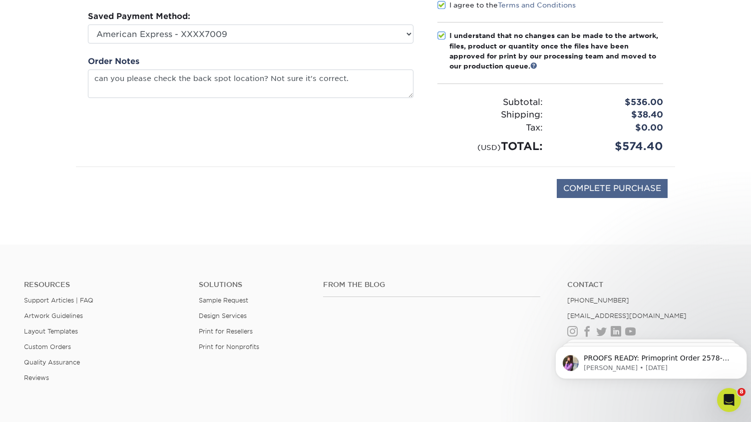
click at [591, 183] on input "COMPLETE PURCHASE" at bounding box center [612, 188] width 111 height 19
type input "PROCESSING, PLEASE WAIT..."
